Goal: Communication & Community: Answer question/provide support

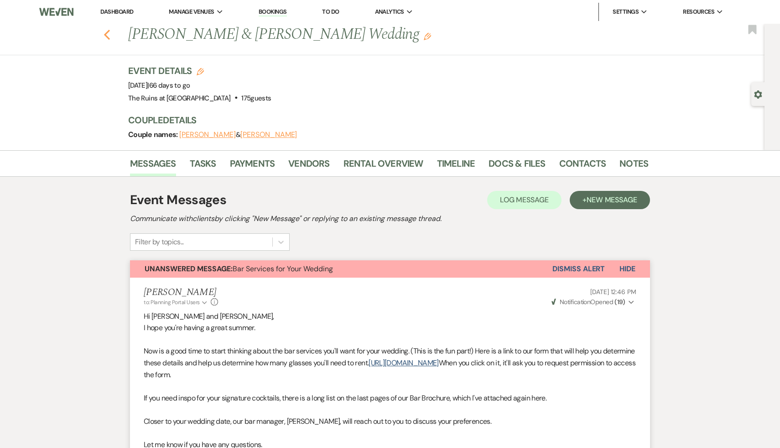
click at [105, 30] on icon "Previous" at bounding box center [107, 34] width 7 height 11
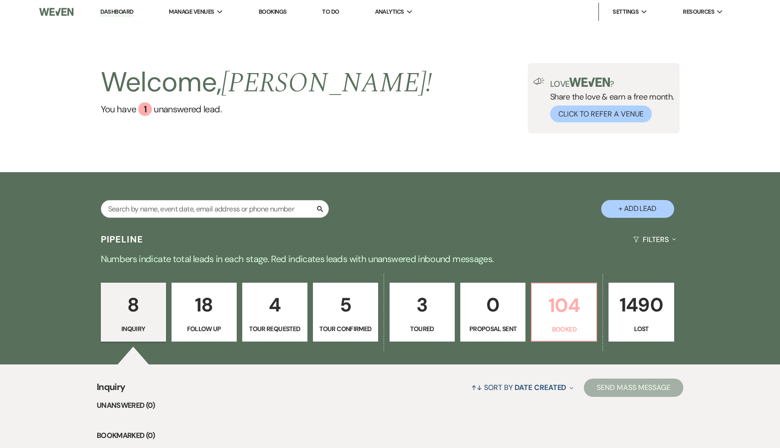
click at [556, 306] on p "104" at bounding box center [563, 305] width 53 height 31
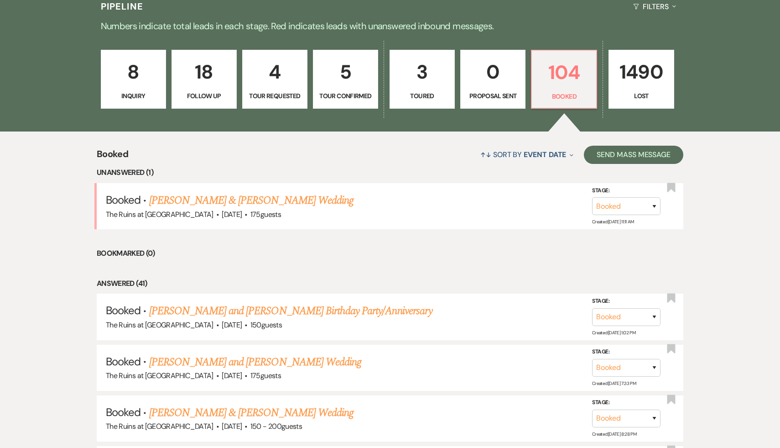
scroll to position [234, 0]
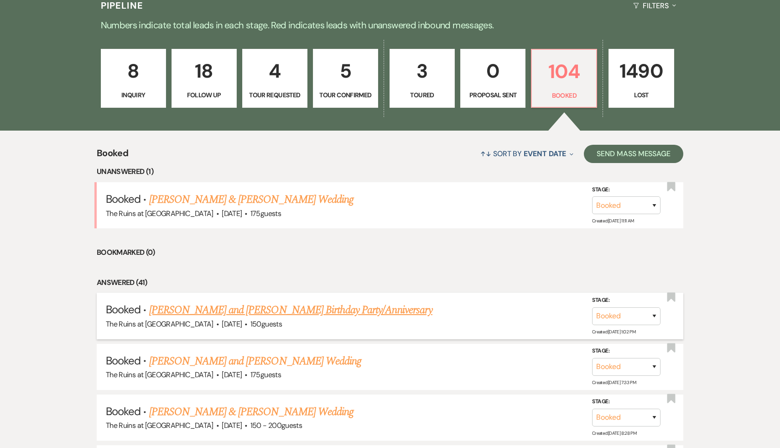
click at [324, 307] on link "Lizbeth and George Krupp's Birthday Party/Anniversary" at bounding box center [290, 310] width 283 height 16
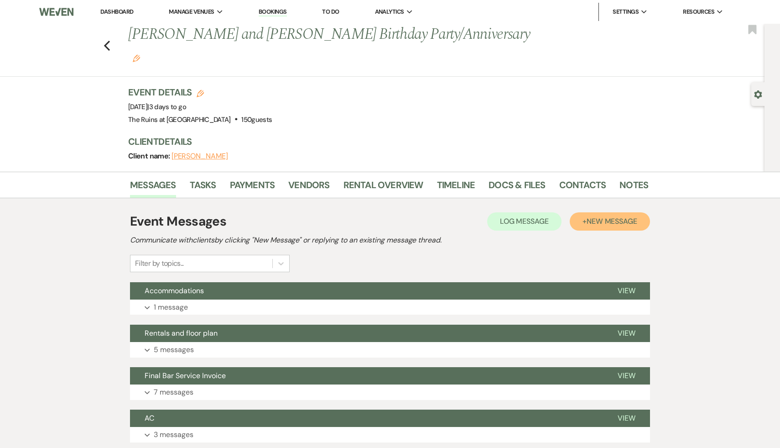
click at [613, 216] on span "New Message" at bounding box center [612, 221] width 51 height 10
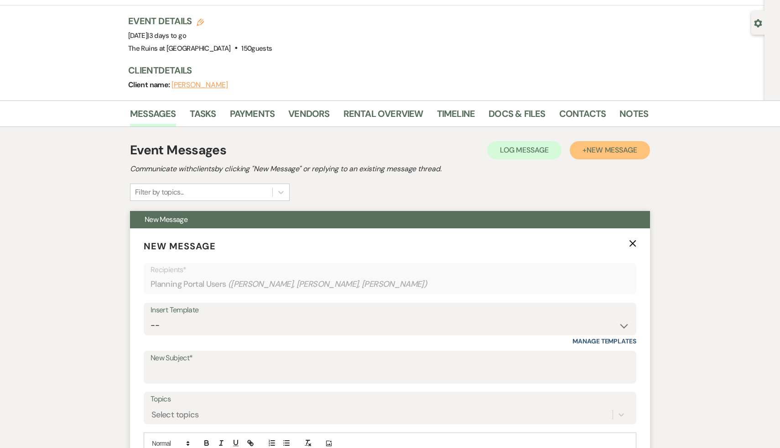
scroll to position [127, 0]
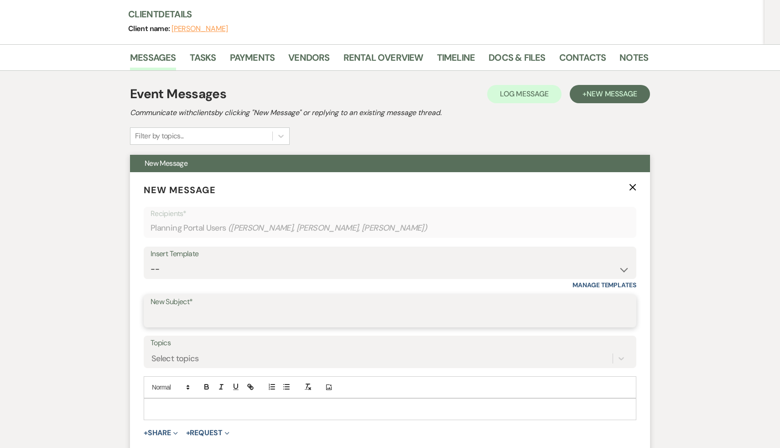
click at [407, 308] on input "New Subject*" at bounding box center [390, 317] width 479 height 18
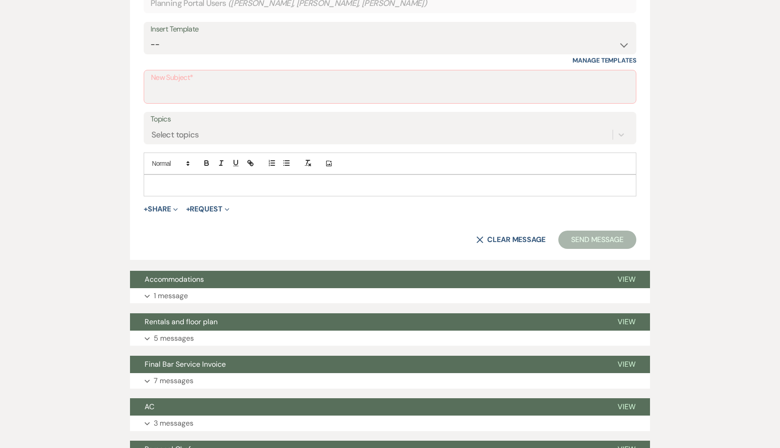
scroll to position [363, 0]
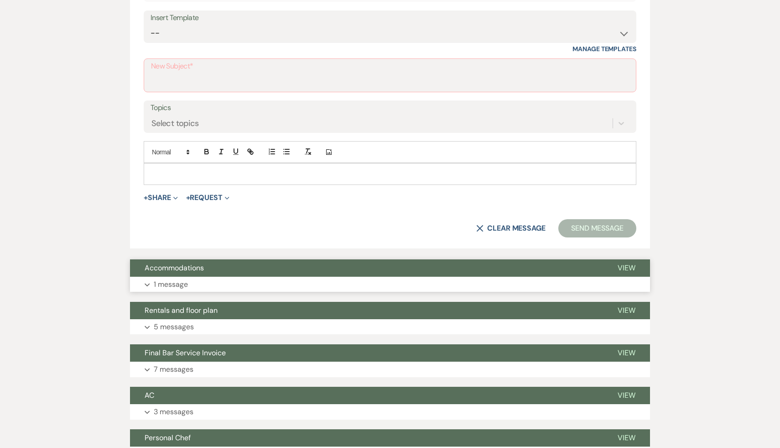
click at [193, 263] on span "Accommodations" at bounding box center [174, 268] width 59 height 10
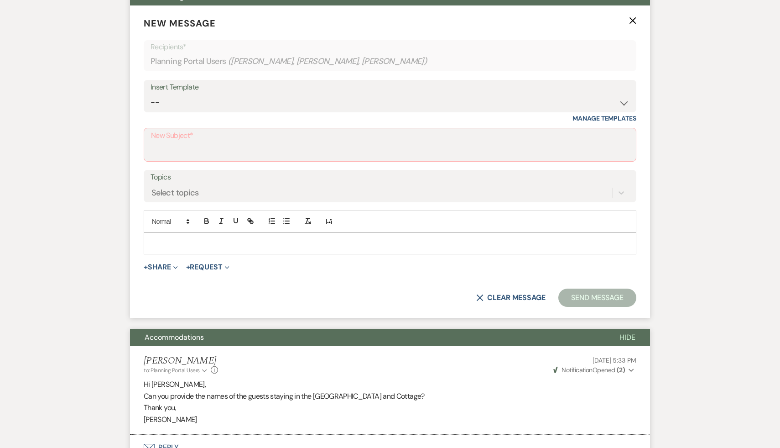
scroll to position [239, 0]
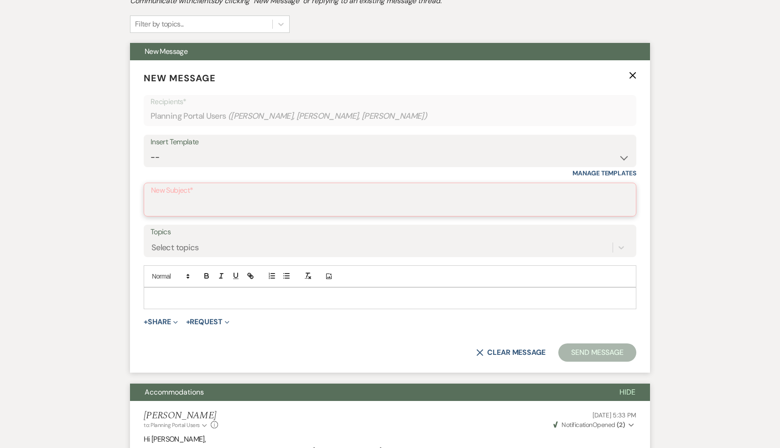
click at [219, 197] on input "New Subject*" at bounding box center [390, 206] width 478 height 18
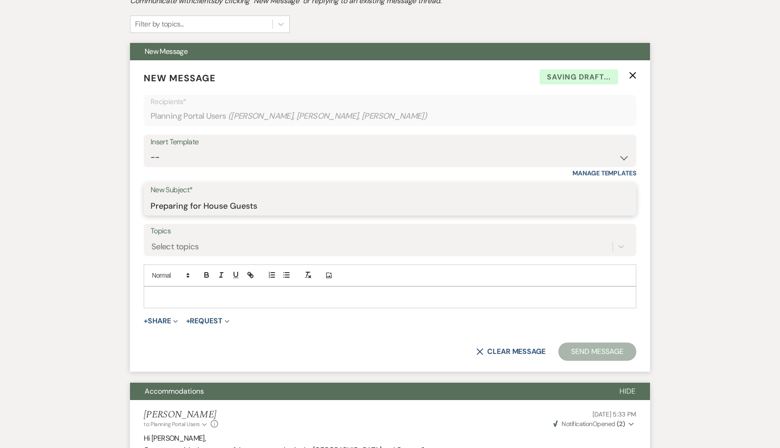
type input "Preparing for House Guests"
click at [199, 292] on p at bounding box center [390, 297] width 478 height 10
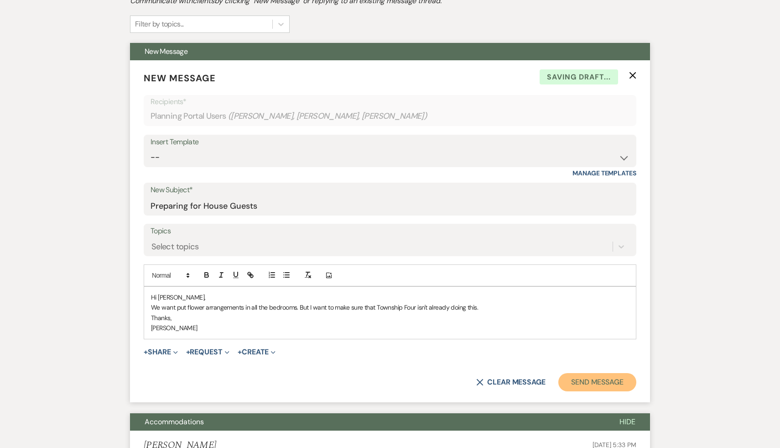
click at [603, 373] on button "Send Message" at bounding box center [597, 382] width 78 height 18
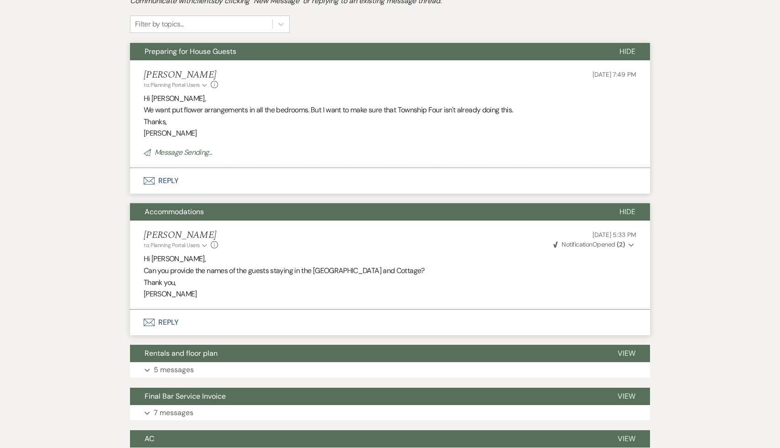
scroll to position [0, 0]
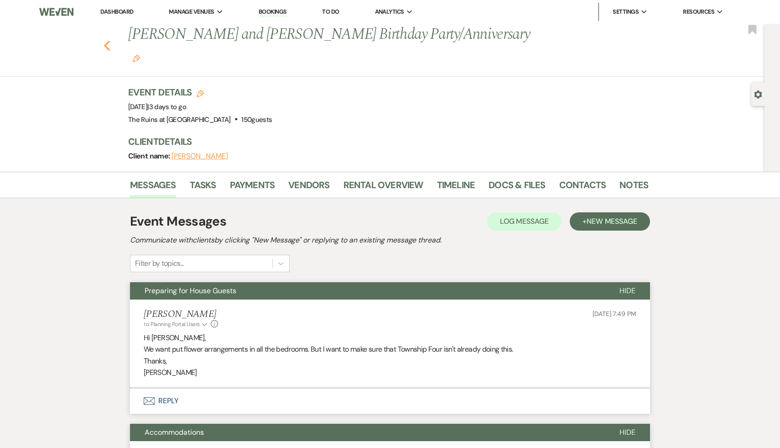
click at [105, 40] on icon "Previous" at bounding box center [107, 45] width 7 height 11
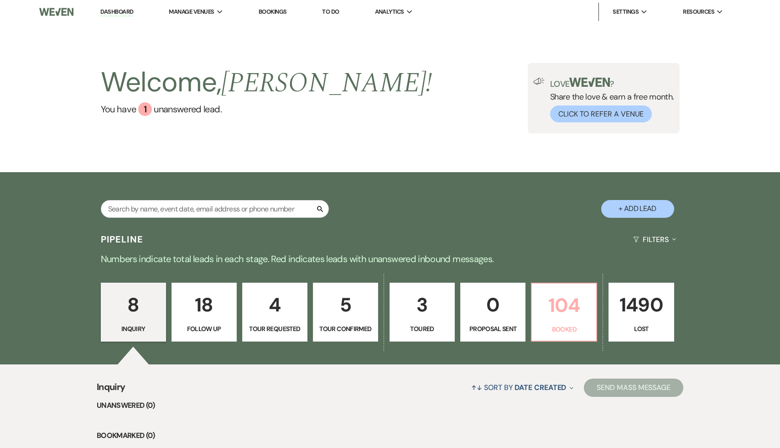
click at [580, 306] on p "104" at bounding box center [563, 305] width 53 height 31
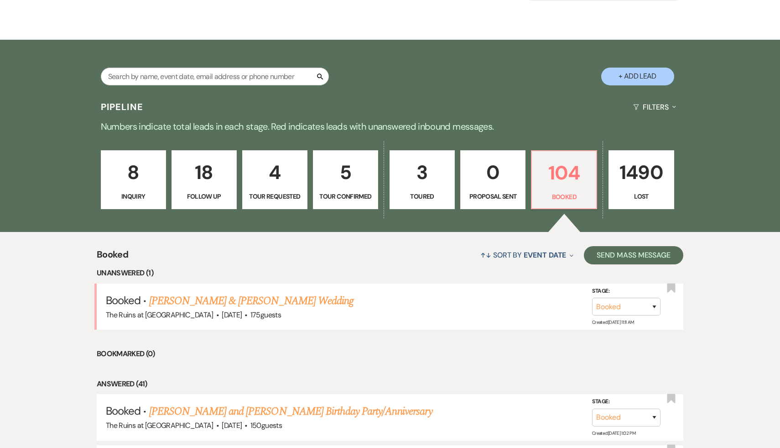
scroll to position [147, 0]
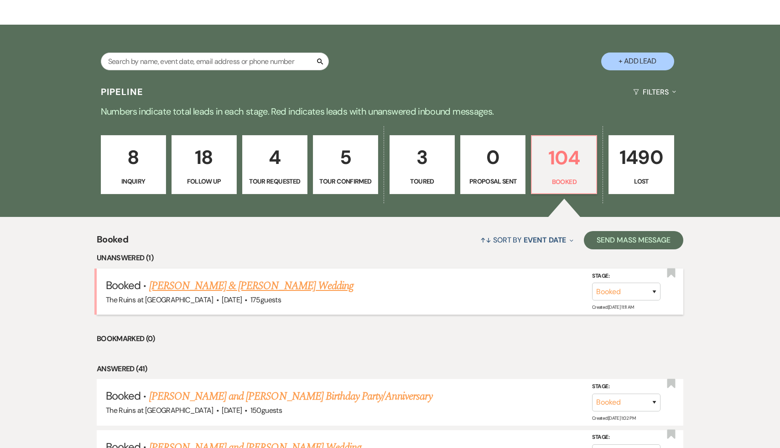
click at [312, 282] on link "Alex Fafoutis & Lenore Shickmanter's Wedding" at bounding box center [251, 285] width 204 height 16
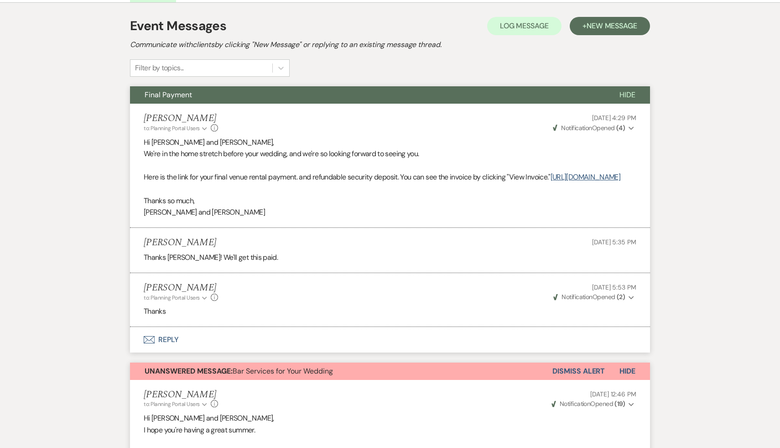
scroll to position [172, 0]
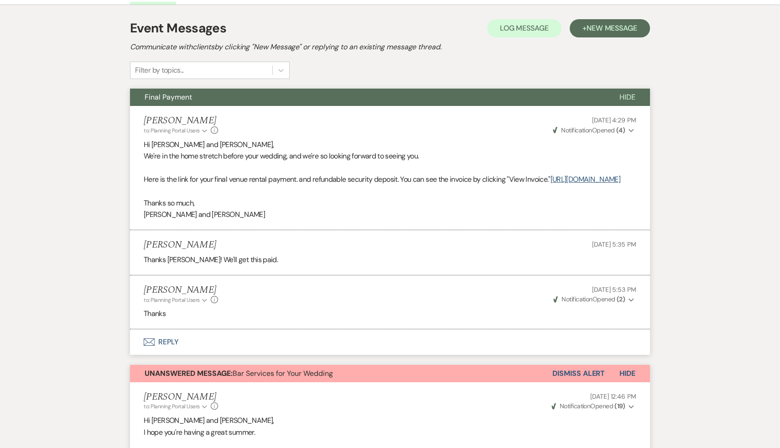
click at [570, 380] on button "Dismiss Alert" at bounding box center [578, 372] width 52 height 17
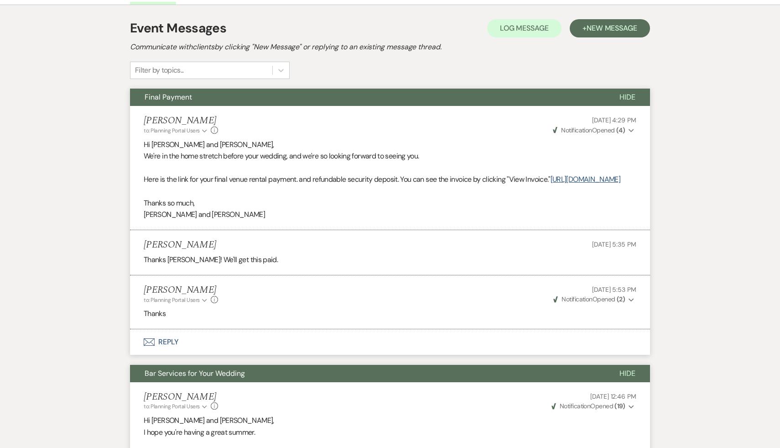
scroll to position [0, 0]
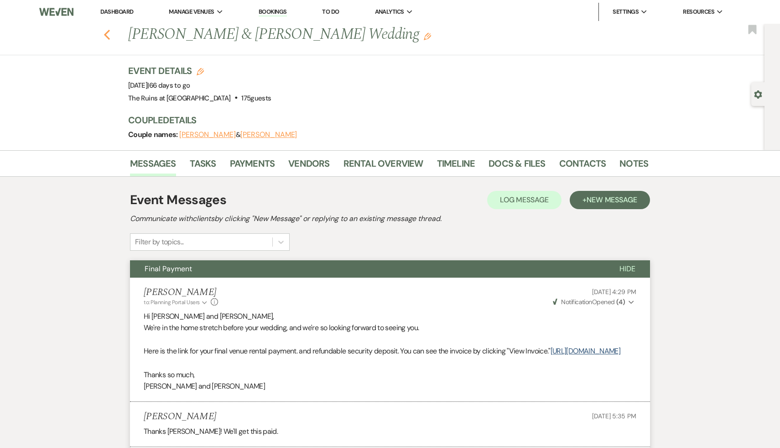
click at [106, 30] on icon "Previous" at bounding box center [107, 34] width 7 height 11
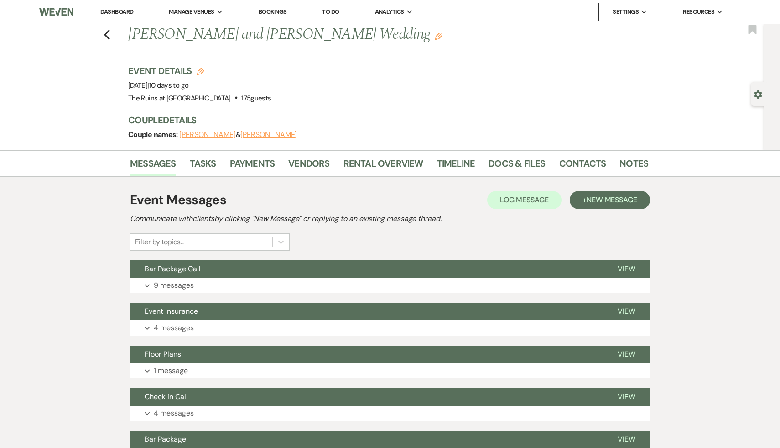
click at [113, 12] on link "Dashboard" at bounding box center [116, 12] width 33 height 8
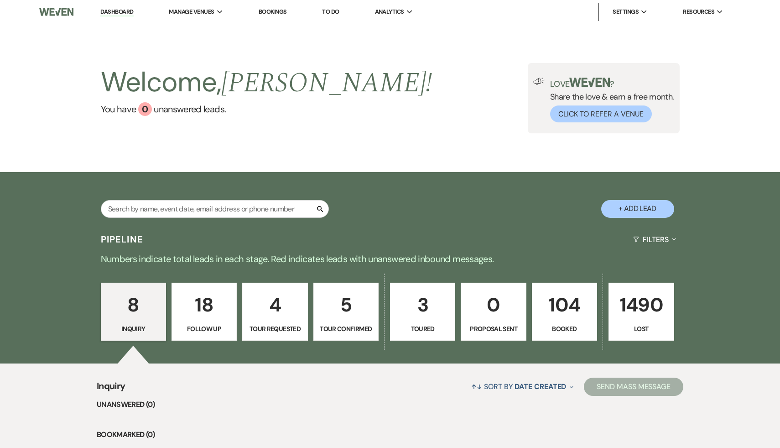
click at [639, 211] on button "+ Add Lead" at bounding box center [637, 209] width 73 height 18
select select "534"
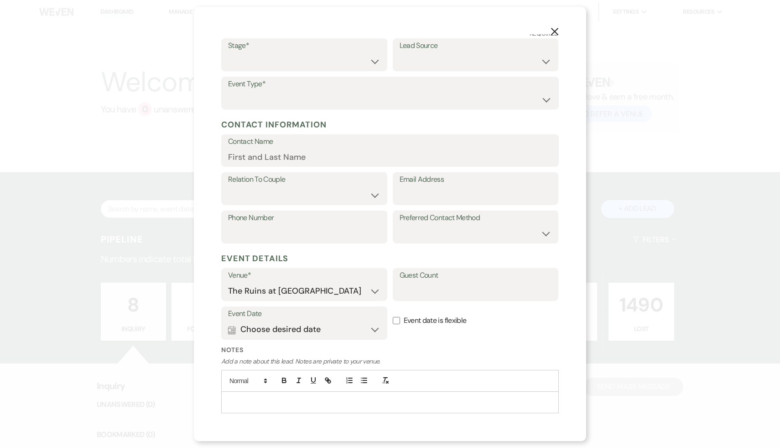
scroll to position [68, 0]
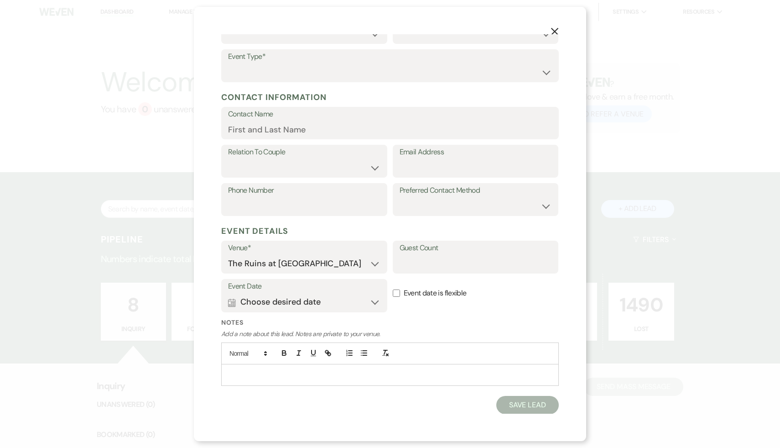
click at [305, 376] on p at bounding box center [390, 375] width 323 height 10
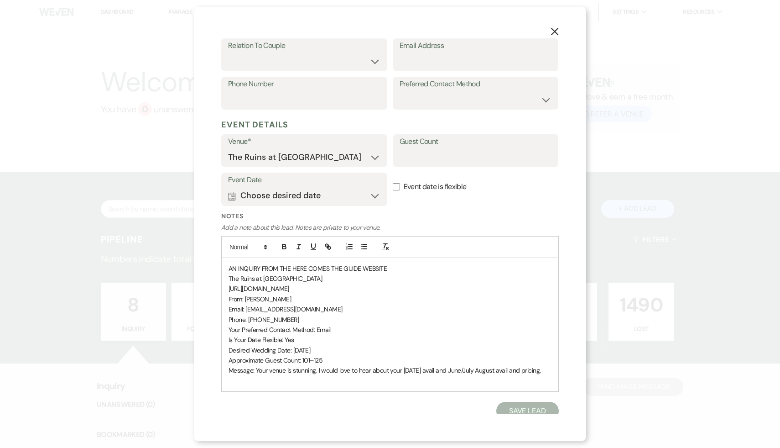
scroll to position [176, 0]
drag, startPoint x: 327, startPoint y: 307, endPoint x: 247, endPoint y: 306, distance: 79.8
click at [247, 306] on p "Email: [EMAIL_ADDRESS][DOMAIN_NAME]" at bounding box center [390, 308] width 323 height 10
copy span "[EMAIL_ADDRESS][DOMAIN_NAME]"
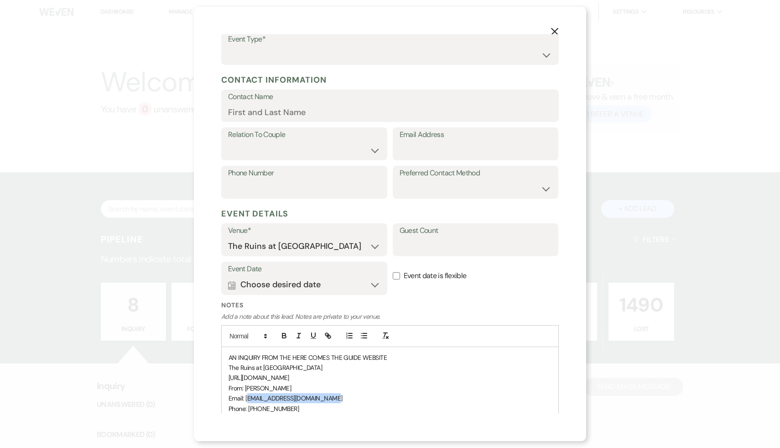
scroll to position [0, 0]
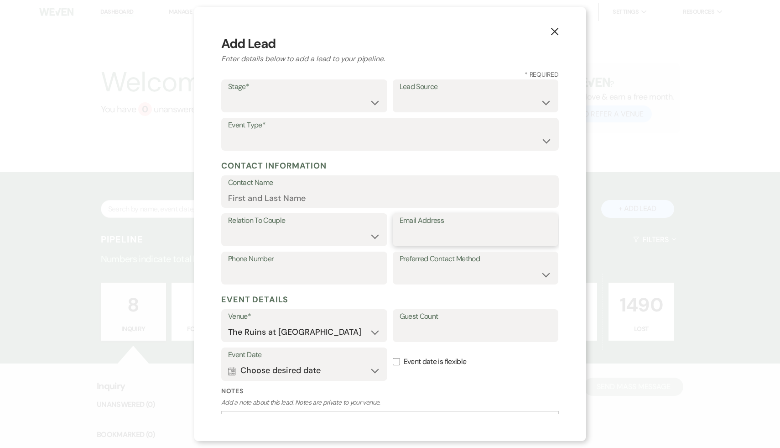
click at [411, 237] on input "Email Address" at bounding box center [476, 236] width 152 height 18
paste input "[EMAIL_ADDRESS][DOMAIN_NAME]"
type input "[EMAIL_ADDRESS][DOMAIN_NAME]"
click at [373, 101] on select "Inquiry Follow Up Tour Requested Tour Confirmed Toured Proposal Sent Booked Lost" at bounding box center [304, 103] width 152 height 18
select select "1"
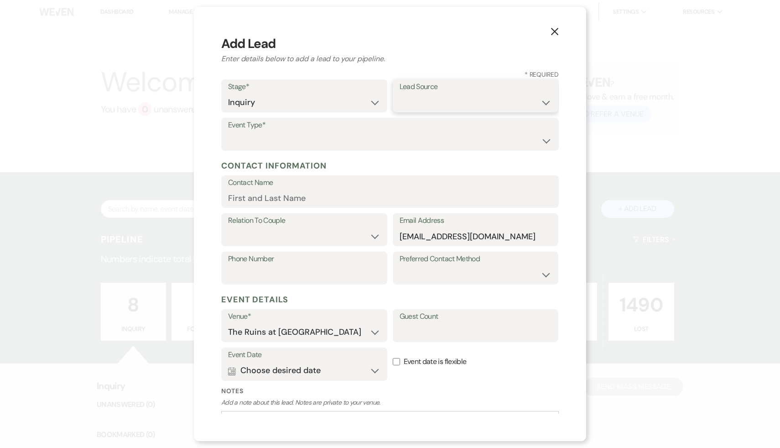
click at [544, 103] on select "Weven Venue Website Instagram Facebook Pinterest Google The Knot Wedding Wire H…" at bounding box center [476, 103] width 152 height 18
select select "4"
click at [545, 135] on select "Wedding Anniversary Party Baby Shower Bachelorette / Bachelor Party Birthday Pa…" at bounding box center [390, 141] width 324 height 18
select select "1"
click at [302, 201] on input "Contact Name" at bounding box center [390, 198] width 324 height 18
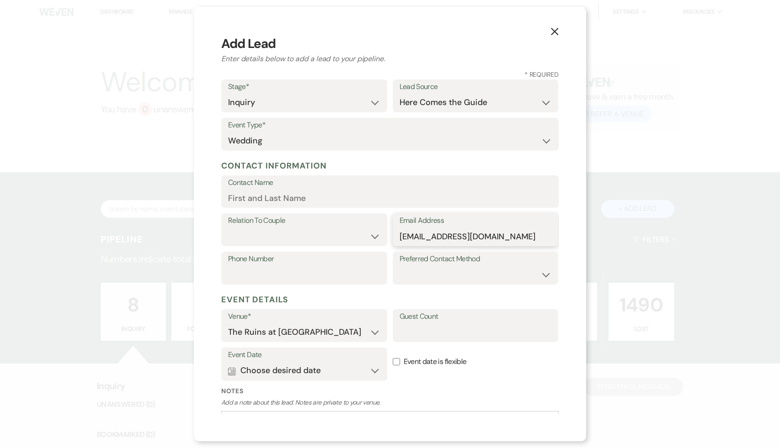
click at [401, 235] on input "[EMAIL_ADDRESS][DOMAIN_NAME]" at bounding box center [476, 236] width 152 height 18
type input "[EMAIL_ADDRESS][DOMAIN_NAME]"
click at [317, 199] on input "Contact Name" at bounding box center [390, 198] width 324 height 18
type input "[PERSON_NAME]"
click at [376, 234] on select "Couple Planner Parent of Couple Family Member Friend Other" at bounding box center [304, 236] width 152 height 18
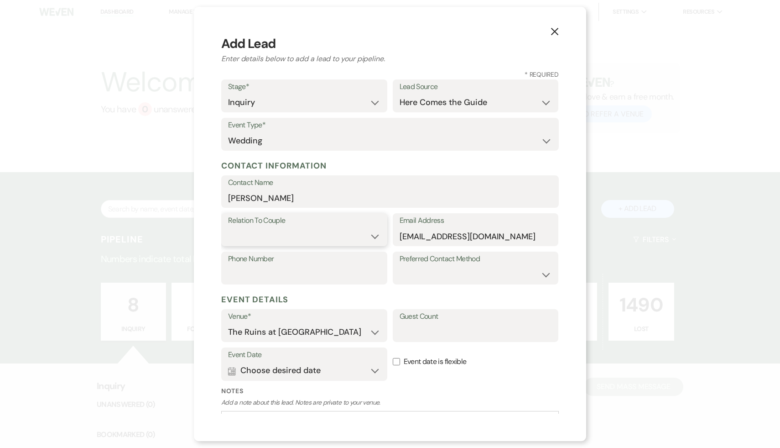
select select "1"
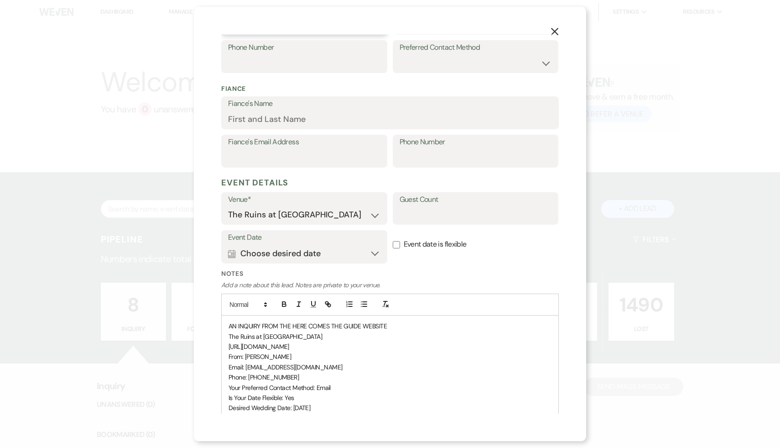
scroll to position [285, 0]
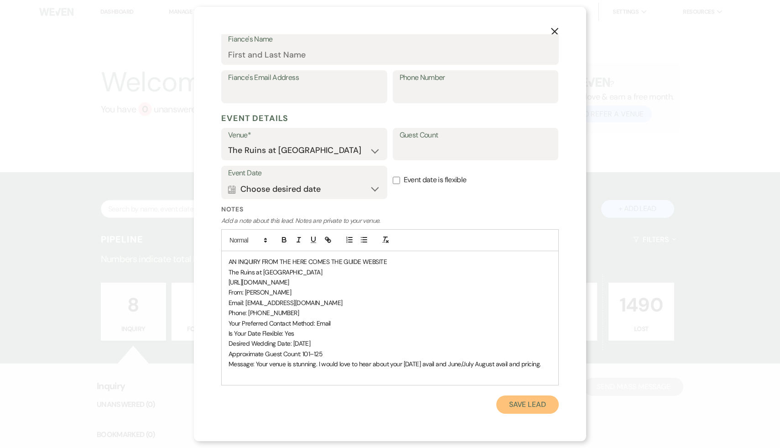
click at [526, 404] on button "Save Lead" at bounding box center [527, 404] width 62 height 18
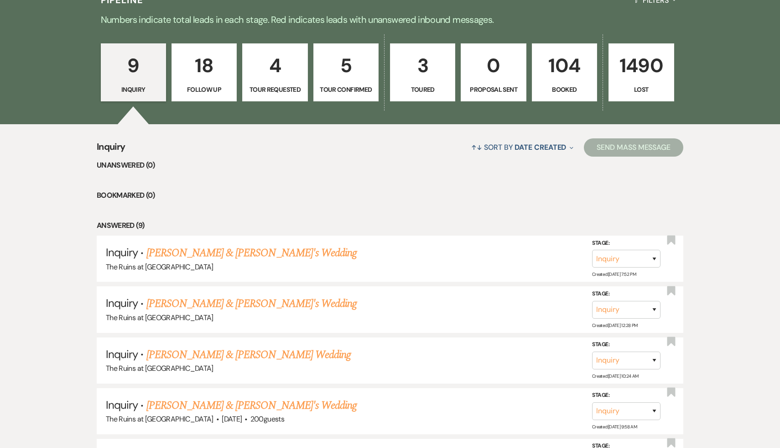
scroll to position [260, 0]
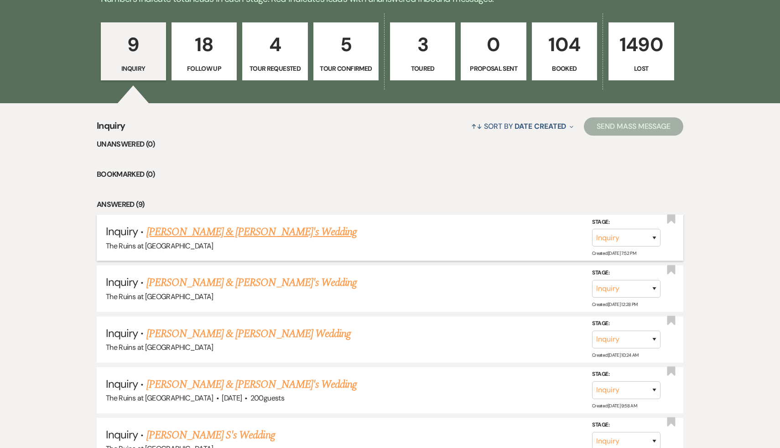
click at [233, 235] on link "[PERSON_NAME] & [PERSON_NAME]'s Wedding" at bounding box center [251, 232] width 211 height 16
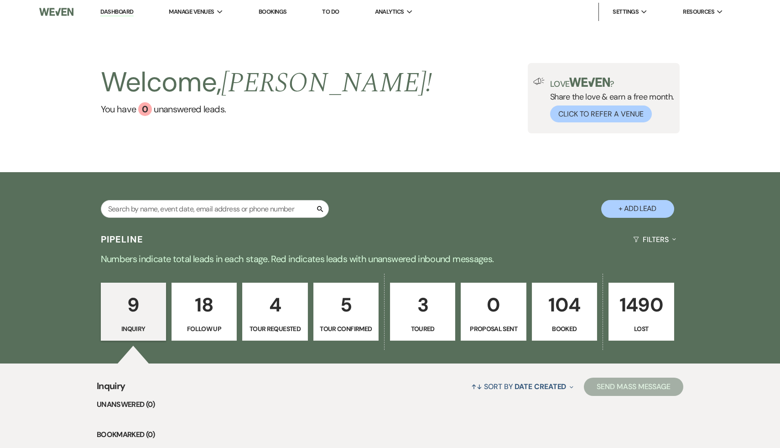
select select "4"
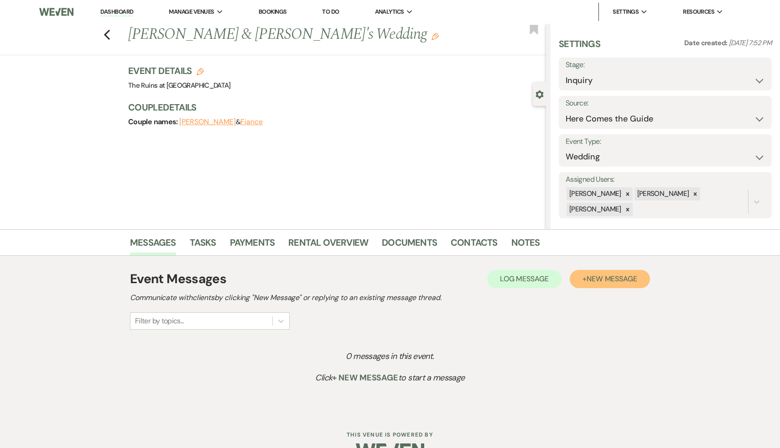
click at [625, 275] on span "New Message" at bounding box center [612, 279] width 51 height 10
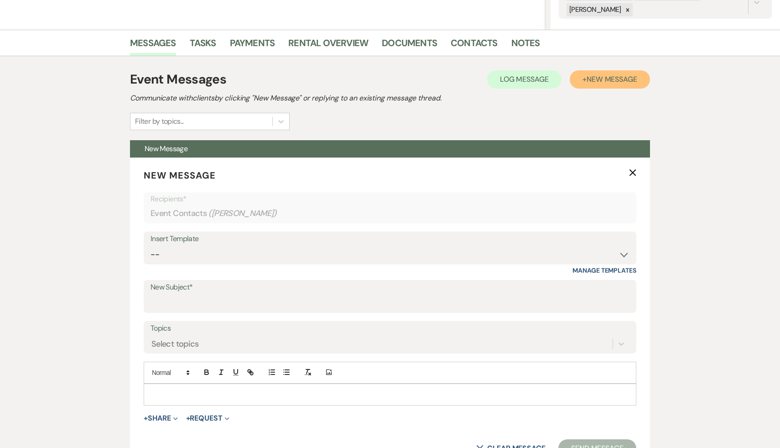
scroll to position [200, 0]
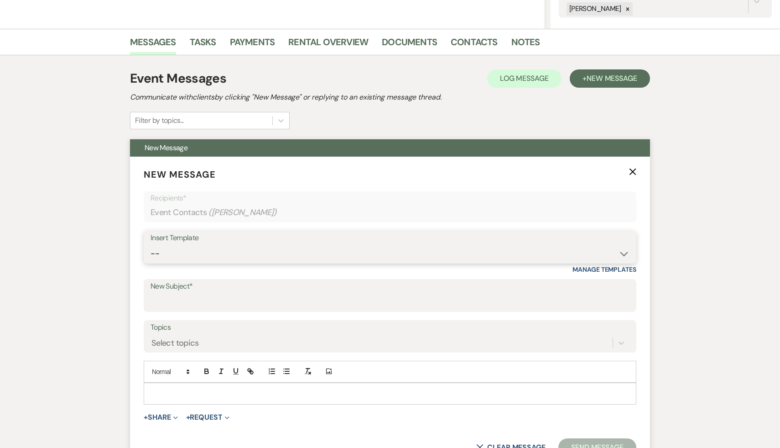
click at [622, 250] on select "-- Weven Planning Portal Introduction (Booked Events) Initial Inquiry Response …" at bounding box center [390, 254] width 479 height 18
select select "566"
type input "Thank you for your interest in The Ruins at [GEOGRAPHIC_DATA]!"
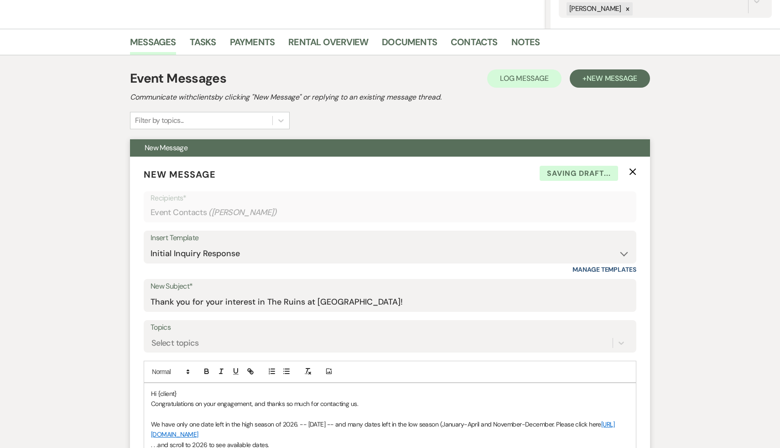
click at [205, 392] on p "Hi {client}" at bounding box center [390, 393] width 478 height 10
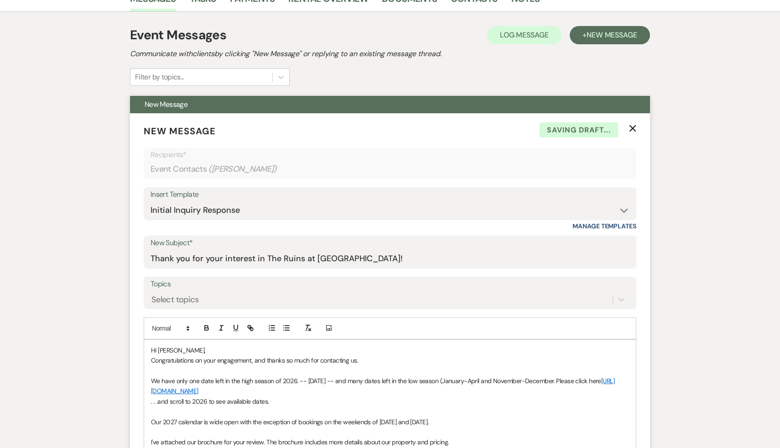
scroll to position [249, 0]
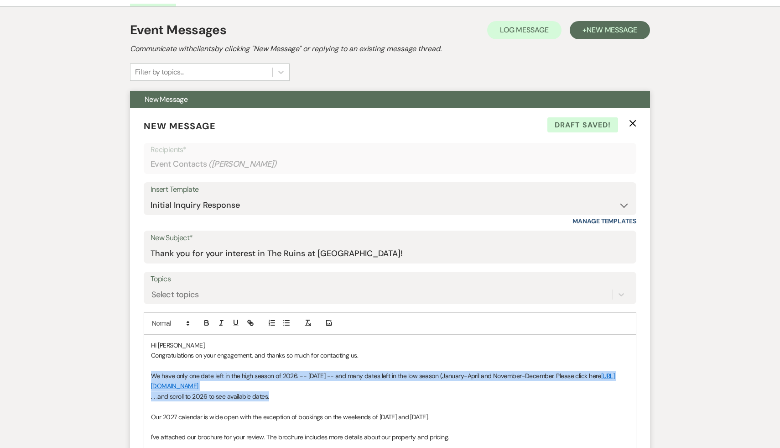
drag, startPoint x: 271, startPoint y: 399, endPoint x: 153, endPoint y: 375, distance: 121.0
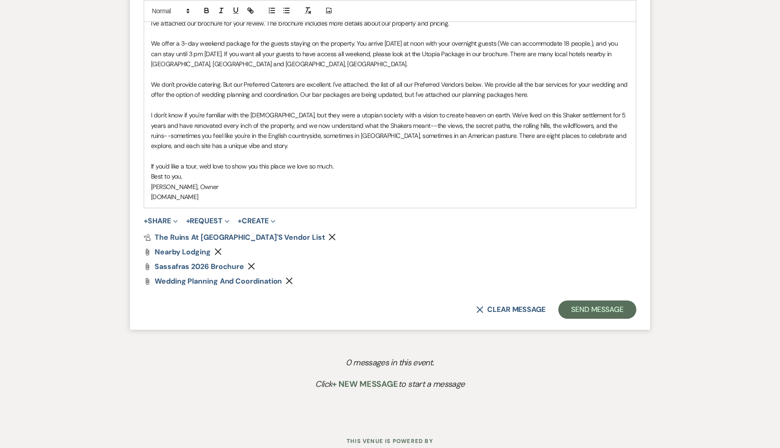
scroll to position [672, 0]
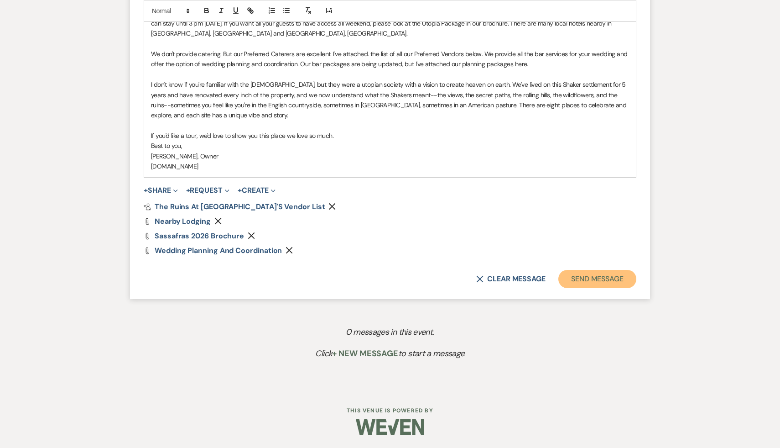
click at [613, 279] on button "Send Message" at bounding box center [597, 279] width 78 height 18
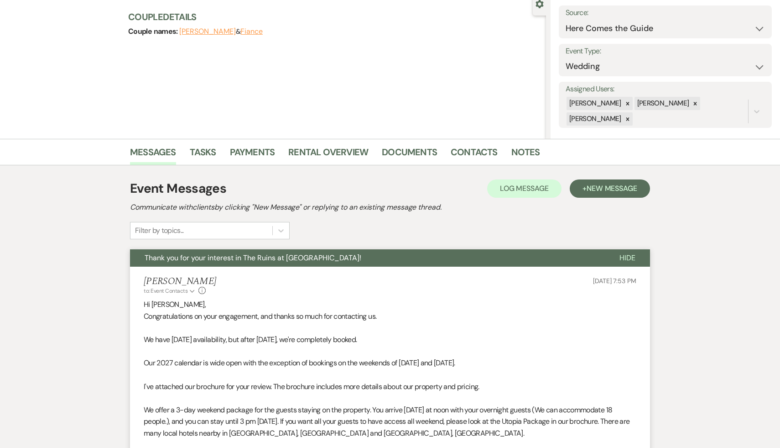
scroll to position [0, 0]
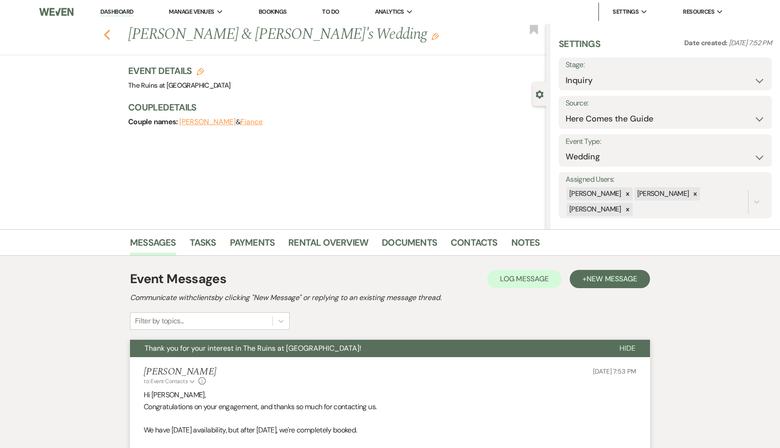
click at [104, 31] on icon "Previous" at bounding box center [107, 34] width 7 height 11
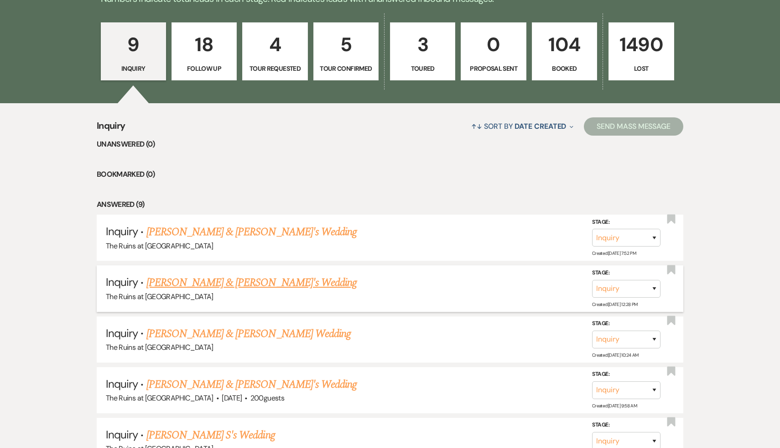
click at [214, 283] on link "[PERSON_NAME] & [PERSON_NAME]'s Wedding" at bounding box center [251, 282] width 211 height 16
select select "20"
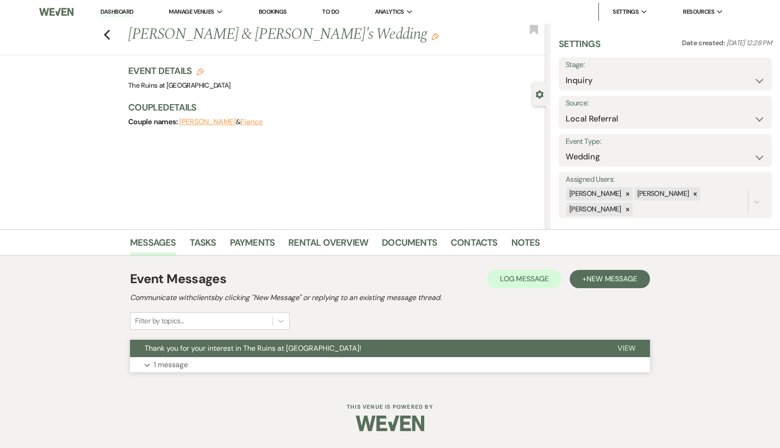
click at [220, 343] on span "Thank you for your interest in The Ruins at [GEOGRAPHIC_DATA]!" at bounding box center [253, 348] width 217 height 10
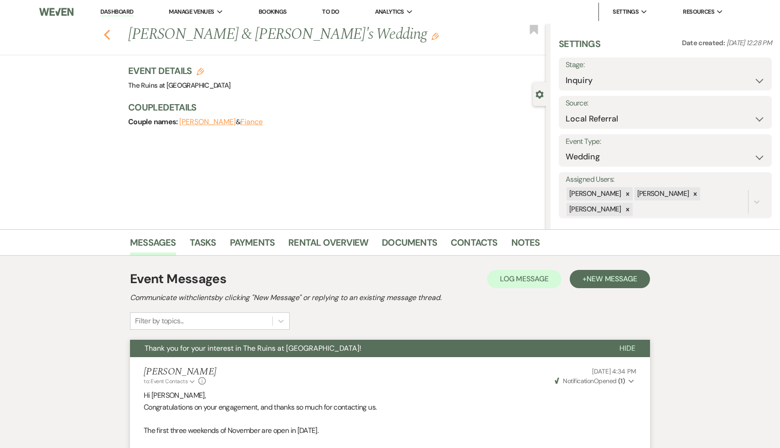
click at [106, 35] on icon "Previous" at bounding box center [107, 34] width 7 height 11
